Goal: Task Accomplishment & Management: Use online tool/utility

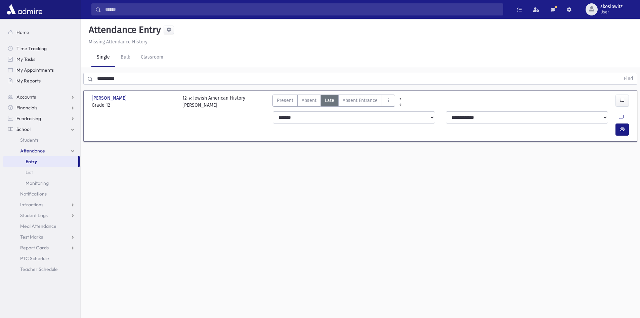
click at [135, 77] on input "**********" at bounding box center [356, 79] width 527 height 12
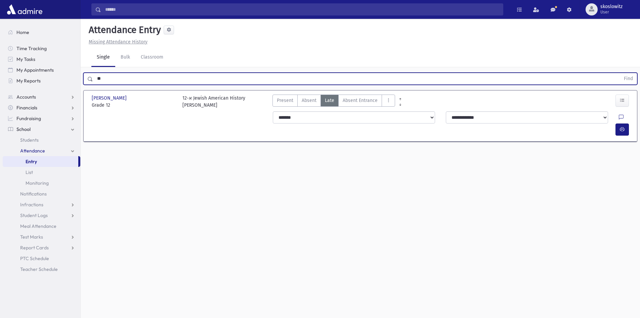
type input "*"
type input "*****"
click at [620, 73] on button "Find" at bounding box center [628, 78] width 17 height 11
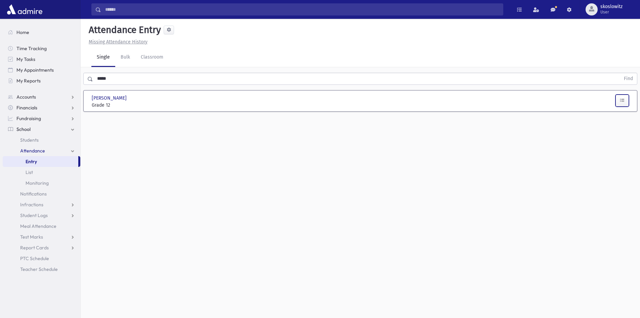
click at [618, 104] on button "button" at bounding box center [622, 100] width 13 height 12
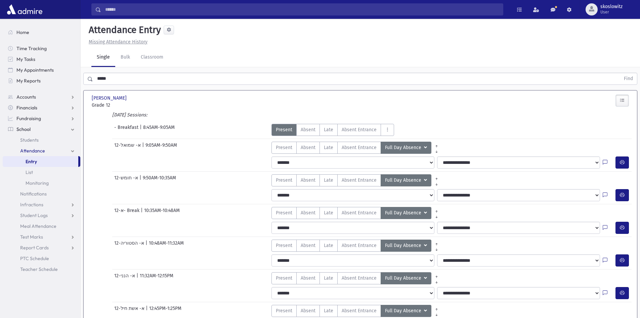
click at [623, 100] on icon "button" at bounding box center [622, 100] width 5 height 6
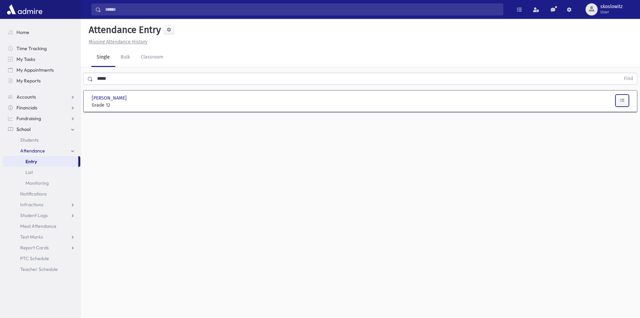
click at [623, 100] on icon "button" at bounding box center [622, 100] width 5 height 6
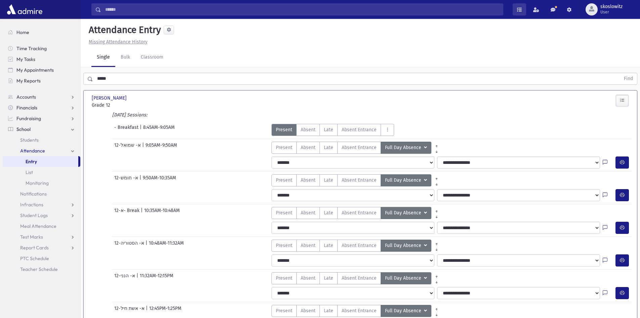
click at [520, 11] on span at bounding box center [519, 9] width 5 height 5
click at [549, 34] on div "Attendance Entry" at bounding box center [360, 31] width 549 height 14
click at [538, 11] on span at bounding box center [536, 9] width 6 height 5
click at [573, 40] on div "Missing Attendance History" at bounding box center [360, 41] width 549 height 7
click at [555, 10] on span at bounding box center [553, 9] width 5 height 5
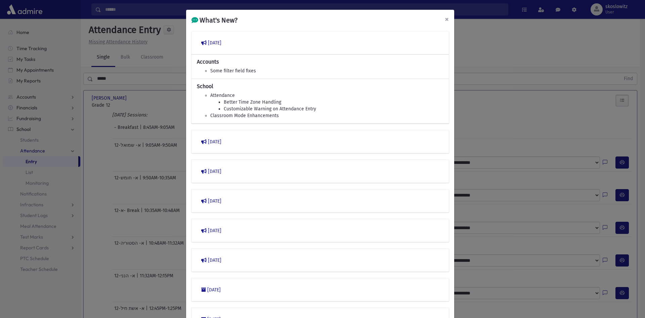
click at [446, 18] on button "×" at bounding box center [446, 19] width 15 height 19
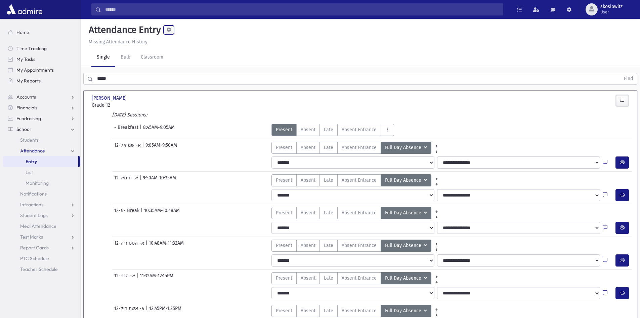
click at [169, 29] on span at bounding box center [169, 30] width 4 height 4
